Goal: Check status: Check status

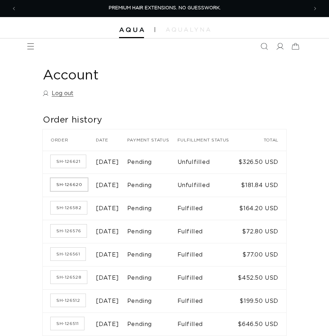
click at [68, 191] on link "SH-126620" at bounding box center [69, 184] width 37 height 13
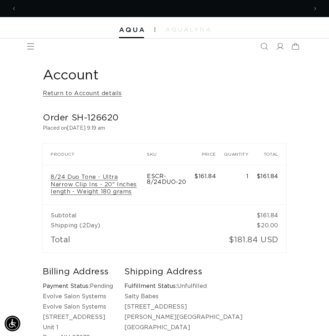
scroll to position [0, 583]
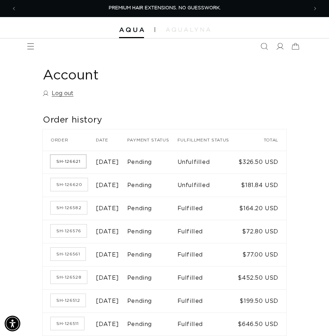
click at [66, 167] on link "SH-126621" at bounding box center [68, 161] width 35 height 13
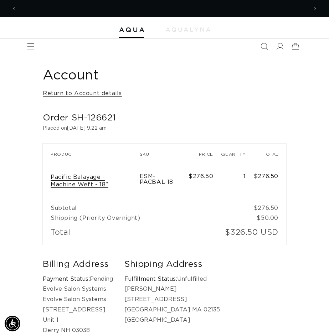
scroll to position [0, 291]
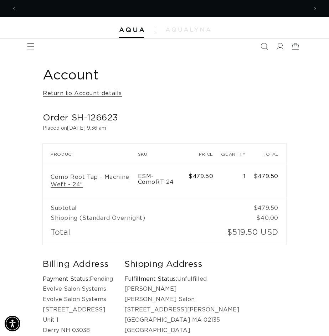
scroll to position [0, 583]
